Goal: Information Seeking & Learning: Learn about a topic

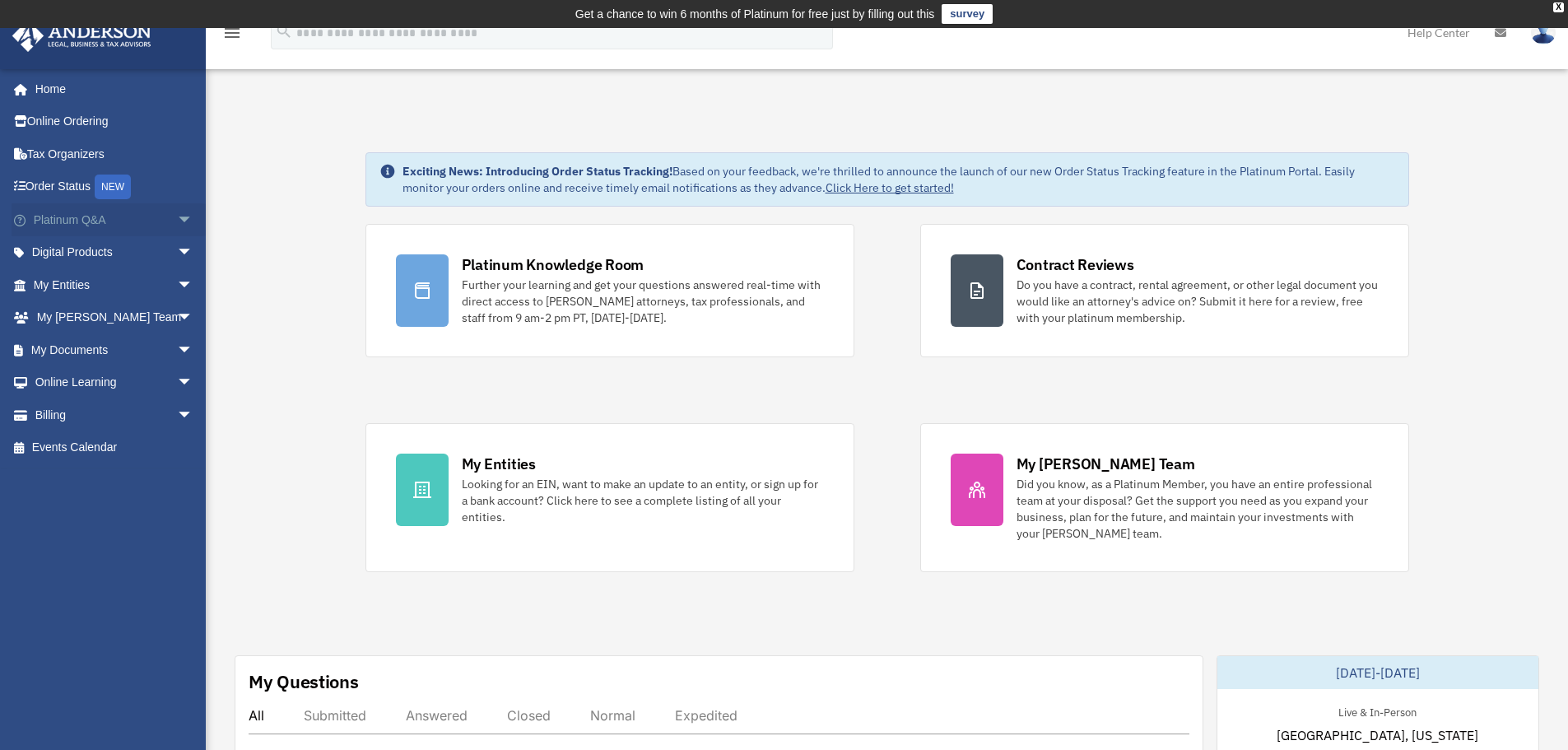
click at [178, 222] on span "arrow_drop_down" at bounding box center [193, 219] width 33 height 34
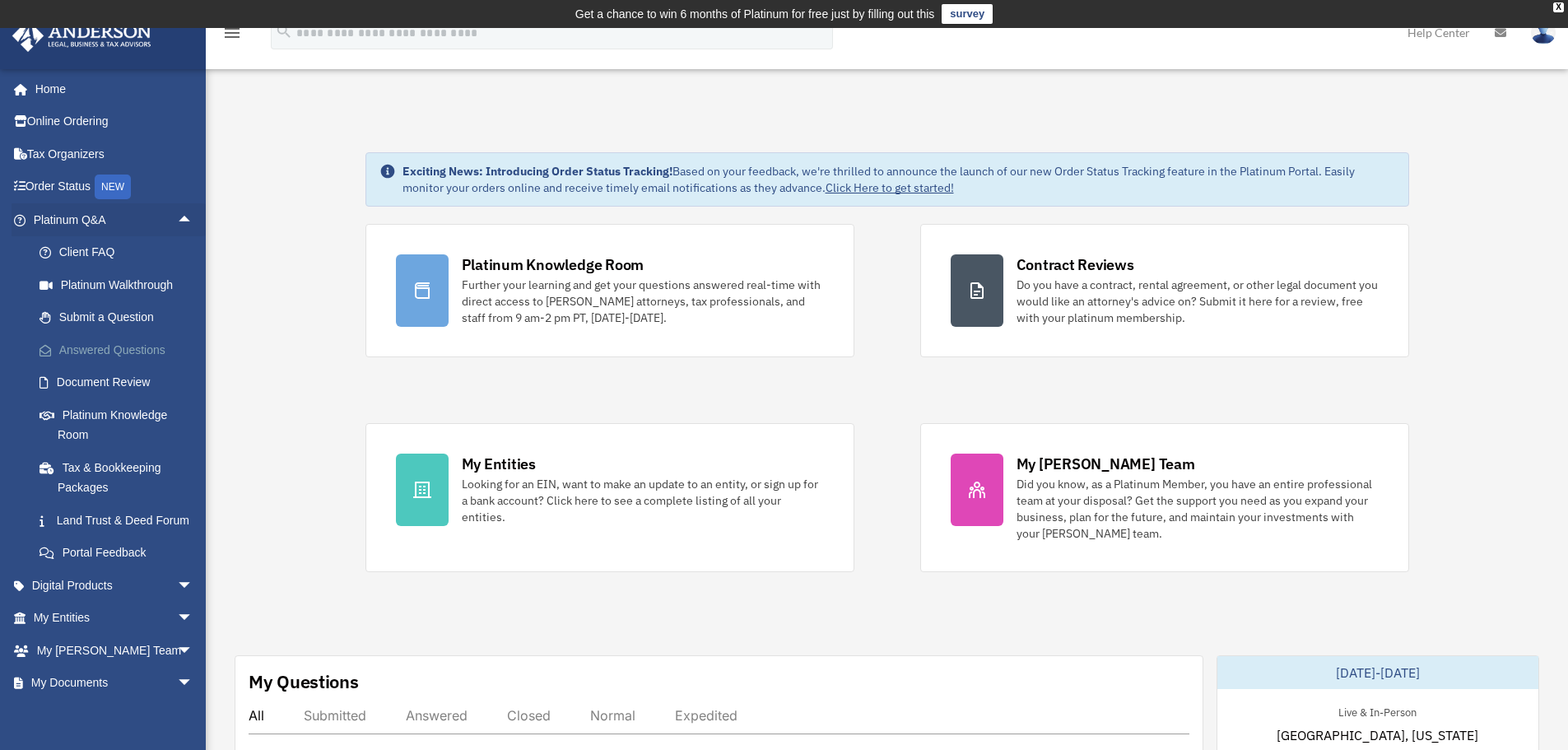
click at [139, 354] on link "Answered Questions" at bounding box center [121, 350] width 195 height 33
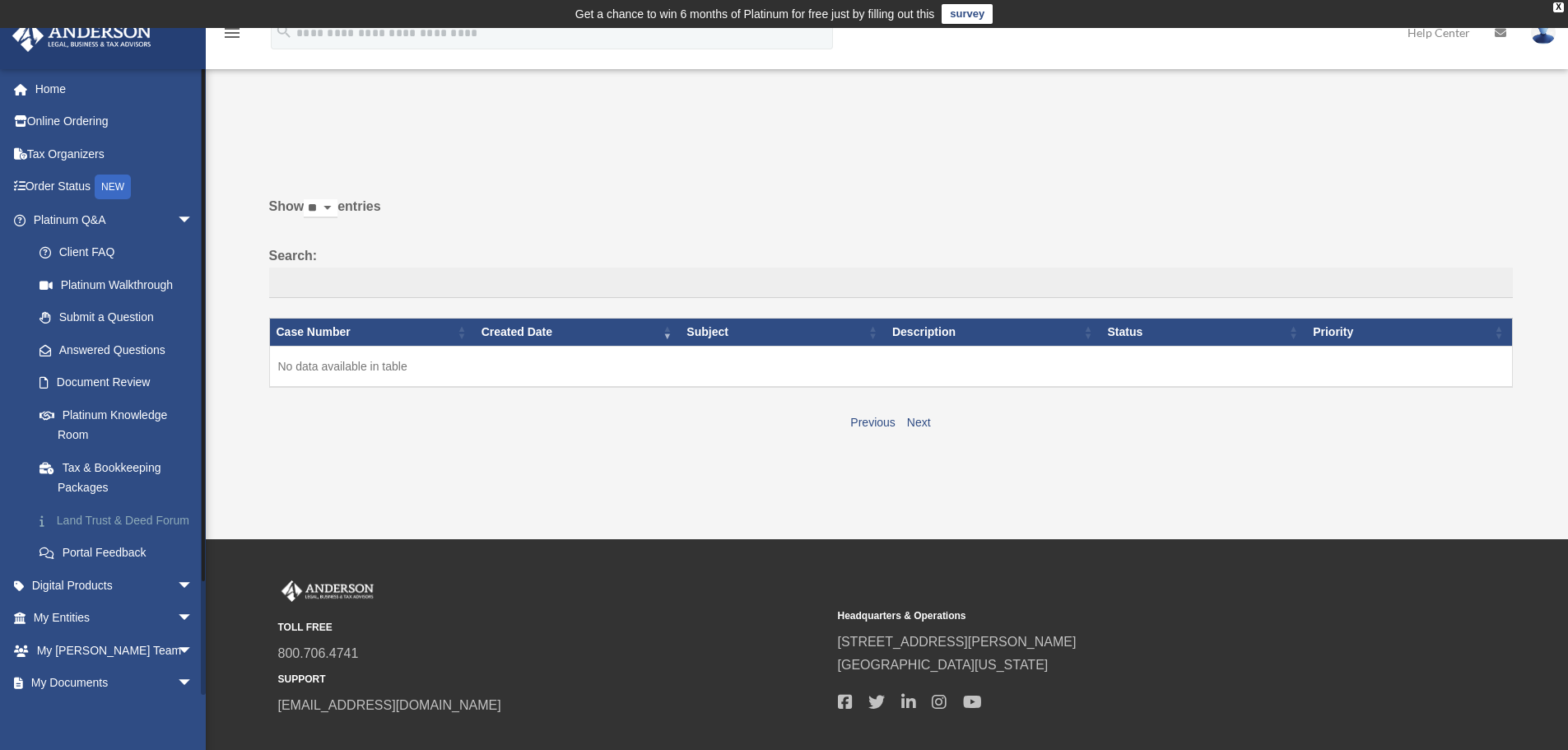
click at [133, 524] on link "Land Trust & Deed Forum" at bounding box center [121, 520] width 195 height 33
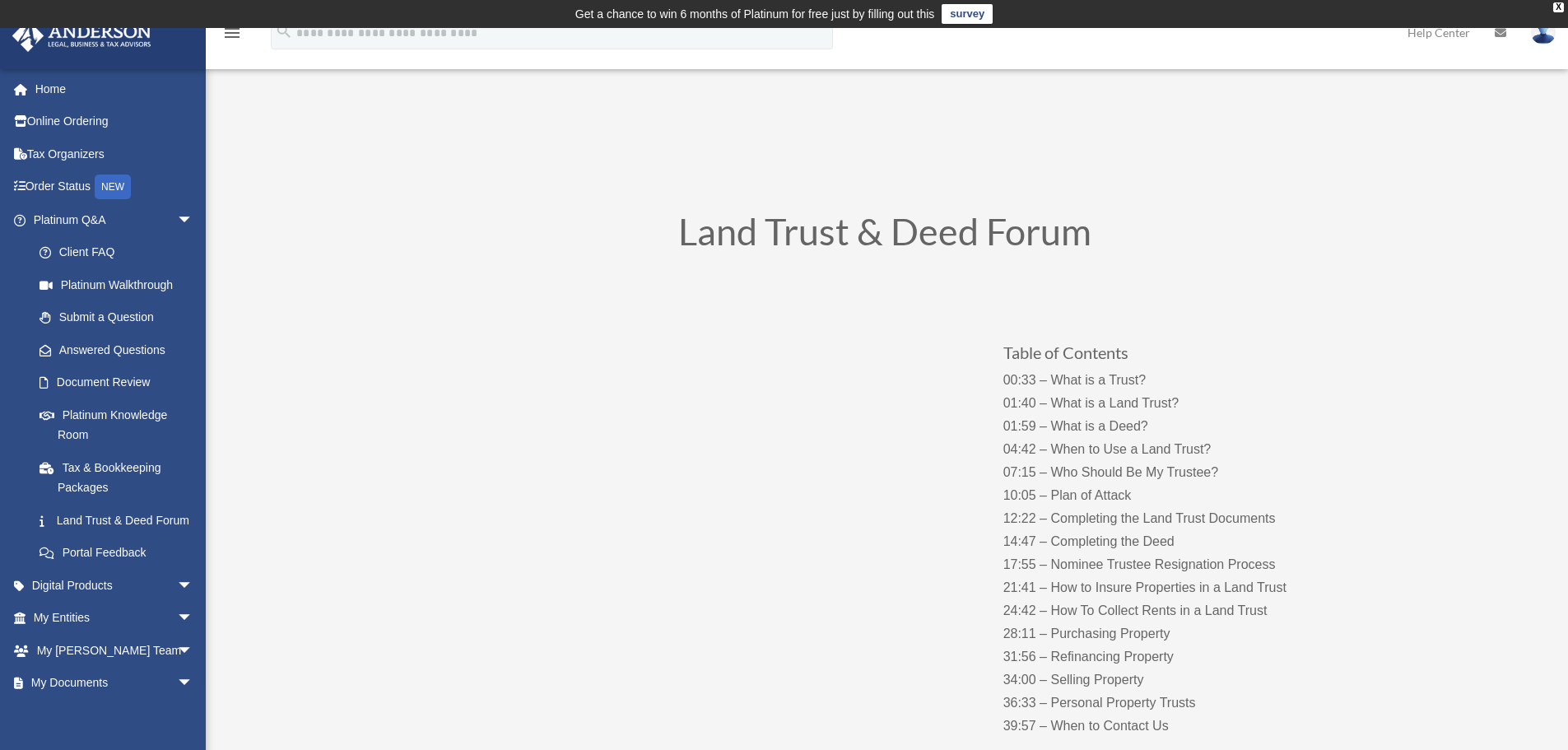
click at [1109, 401] on p "00:33 – What is a Trust? 01:40 – What is a Land Trust? 01:59 – What is a Deed? …" at bounding box center [1166, 553] width 325 height 369
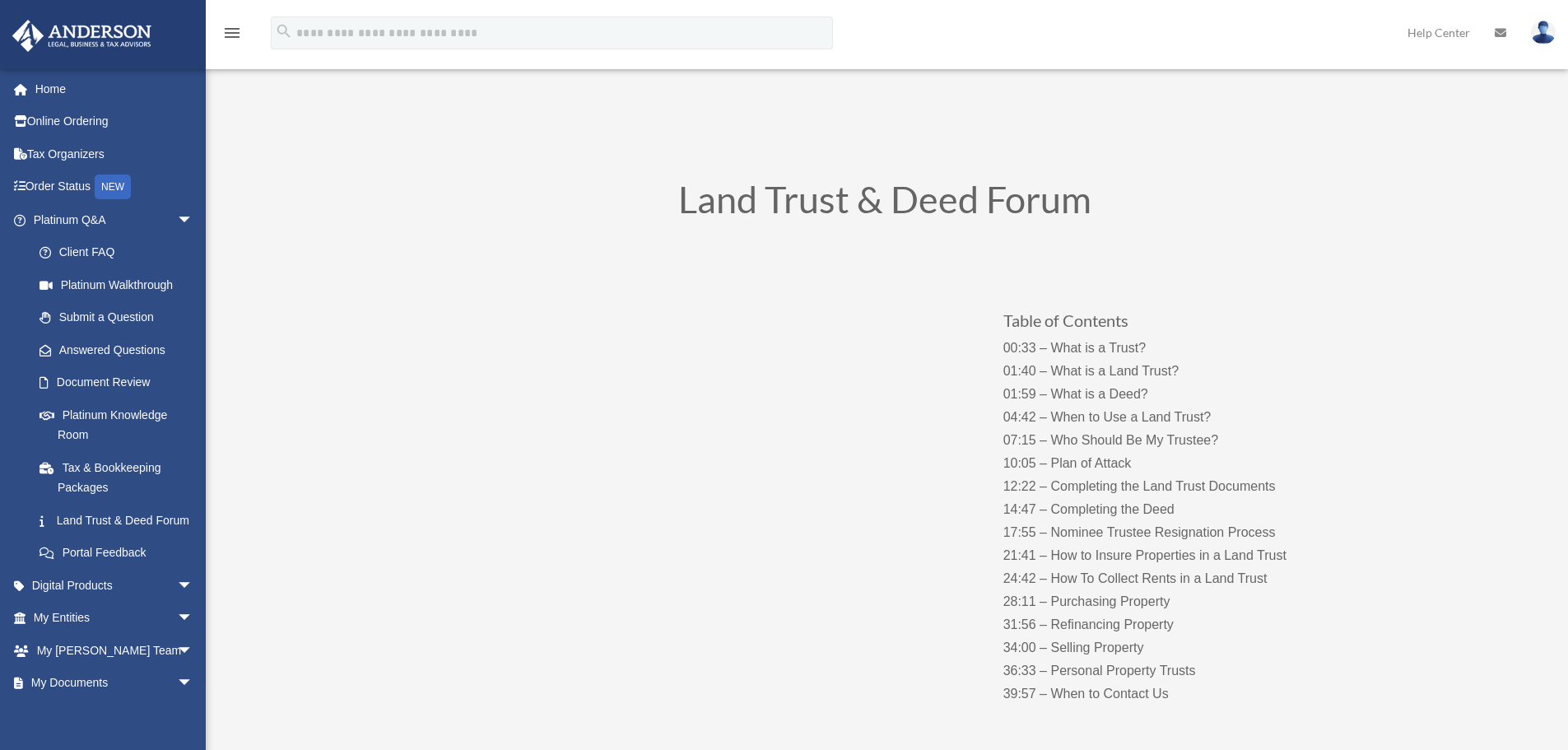
scroll to position [82, 0]
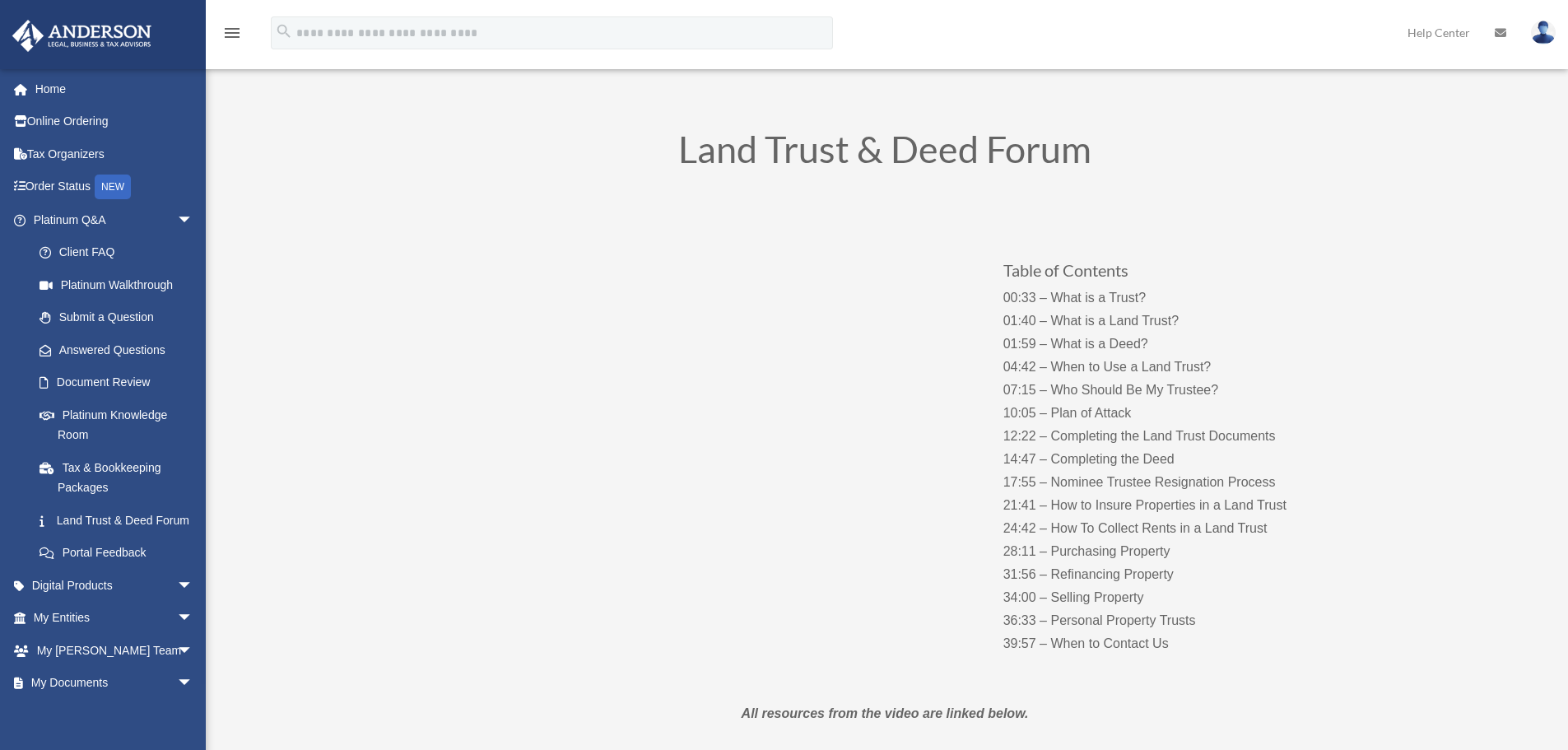
click at [1114, 394] on p "00:33 – What is a Trust? 01:40 – What is a Land Trust? 01:59 – What is a Deed? …" at bounding box center [1166, 470] width 325 height 369
